Goal: Information Seeking & Learning: Learn about a topic

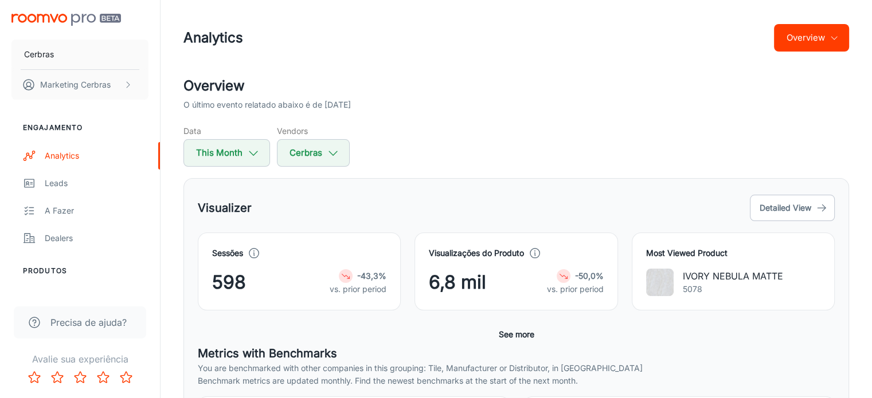
click at [365, 277] on strong "-43,3%" at bounding box center [371, 276] width 29 height 10
click at [368, 275] on strong "-43,3%" at bounding box center [371, 276] width 29 height 10
click at [368, 274] on strong "-43,3%" at bounding box center [371, 276] width 29 height 10
click at [370, 272] on strong "-43,3%" at bounding box center [371, 276] width 29 height 10
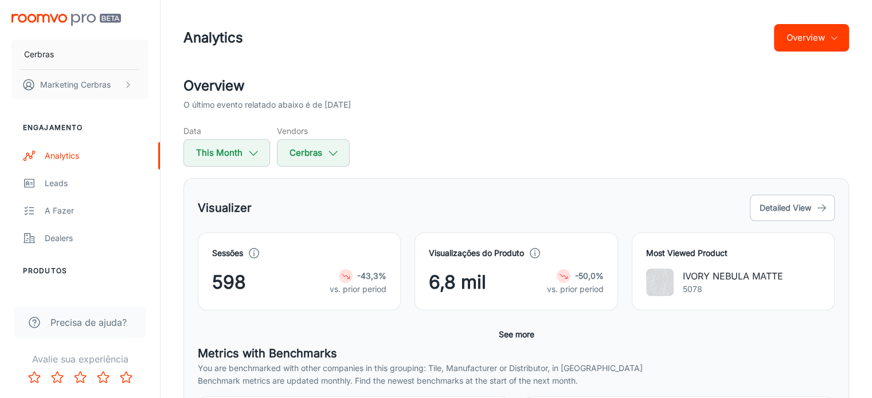
drag, startPoint x: 479, startPoint y: 254, endPoint x: 499, endPoint y: 256, distance: 20.1
click at [479, 254] on h4 "Visualizações do Produto" at bounding box center [476, 253] width 95 height 13
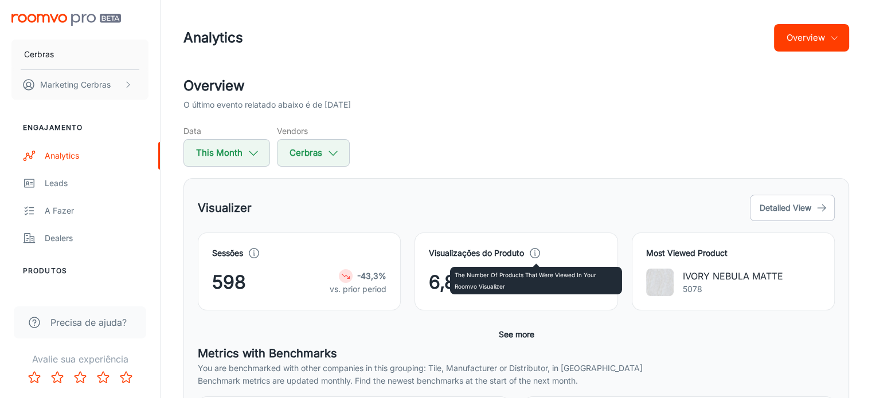
click at [509, 277] on p "The number of products that were viewed in your Roomvo visualizer" at bounding box center [536, 280] width 163 height 23
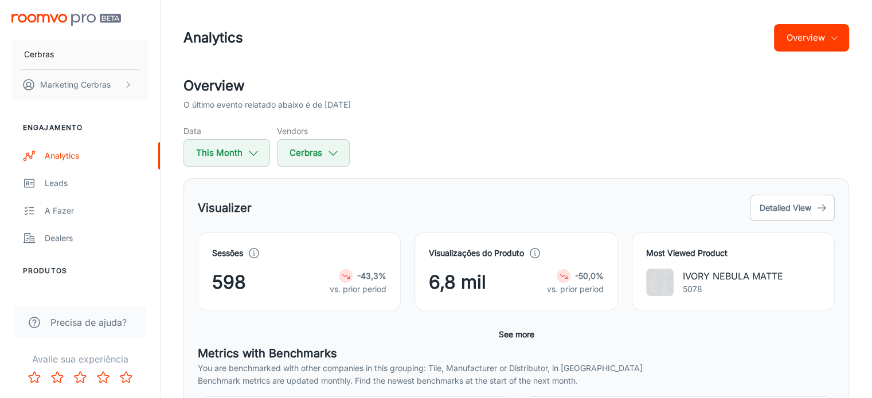
click at [399, 158] on div "Data This Month Vendors Cerbras" at bounding box center [515, 146] width 665 height 42
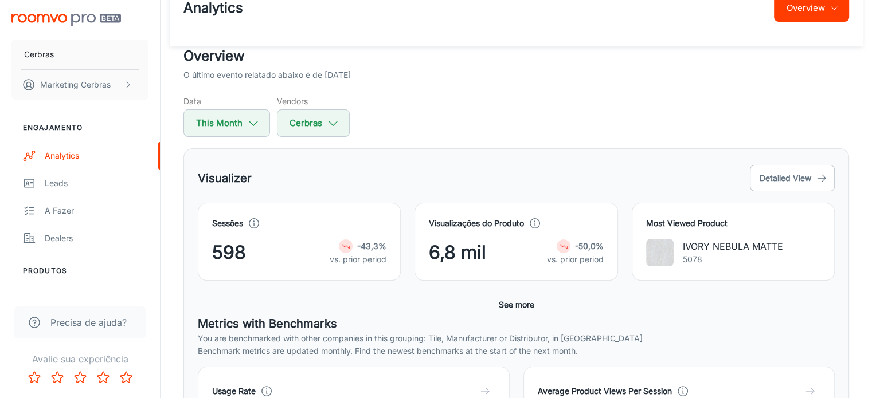
scroll to position [25, 0]
